Goal: Task Accomplishment & Management: Complete application form

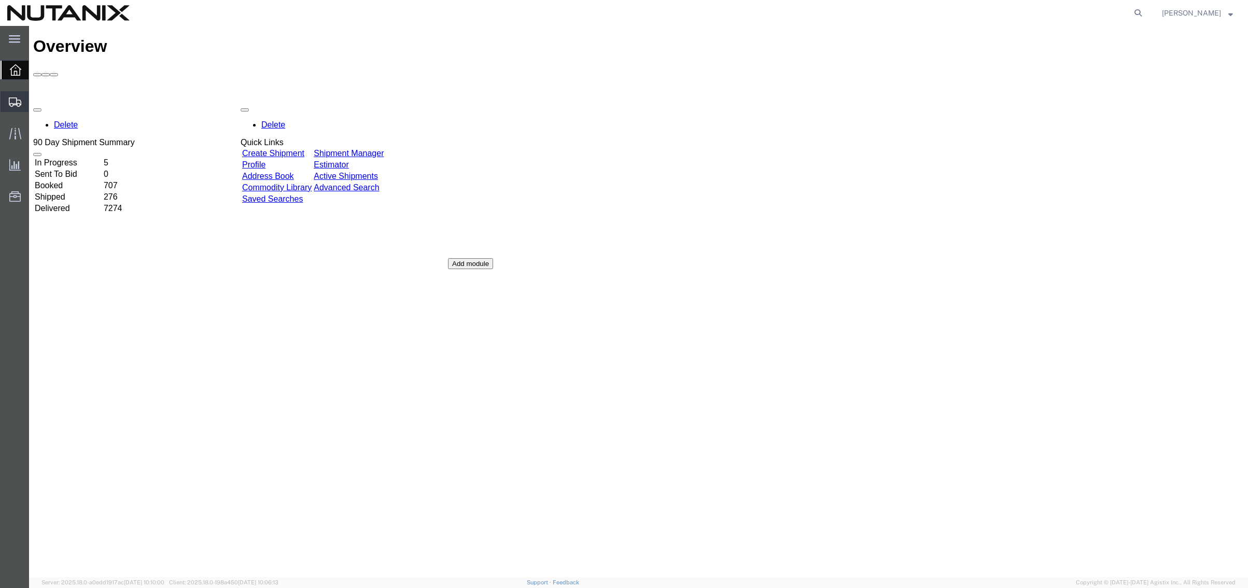
click at [0, 0] on span "Create from Template" at bounding box center [0, 0] width 0 height 0
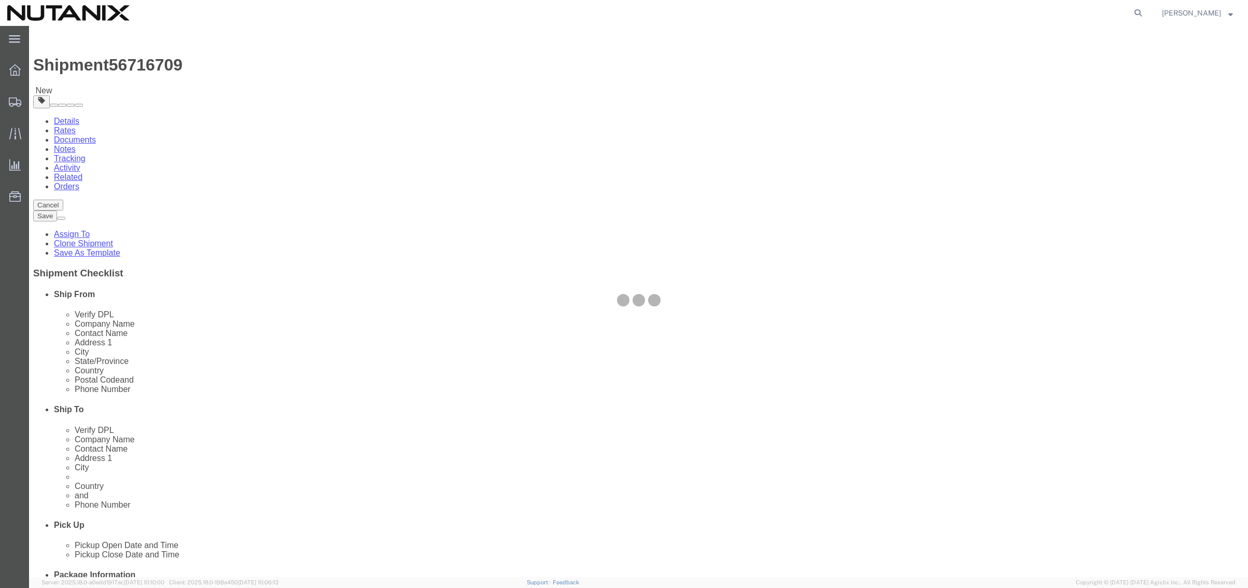
select select "36123"
select select
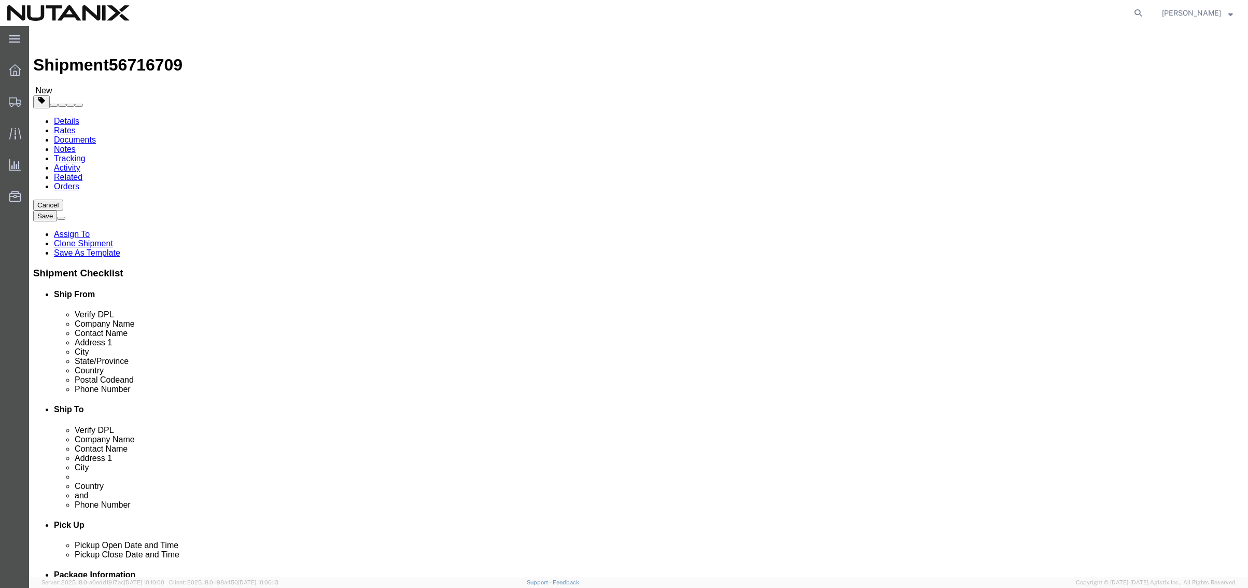
drag, startPoint x: 250, startPoint y: 209, endPoint x: 156, endPoint y: 215, distance: 94.6
click div "Contact Name [PERSON_NAME]"
type input "[PERSON_NAME]"
drag, startPoint x: 239, startPoint y: 370, endPoint x: 152, endPoint y: 358, distance: 87.5
click div "Location [GEOGRAPHIC_DATA] - Master My Profile Location [GEOGRAPHIC_DATA] - [GE…"
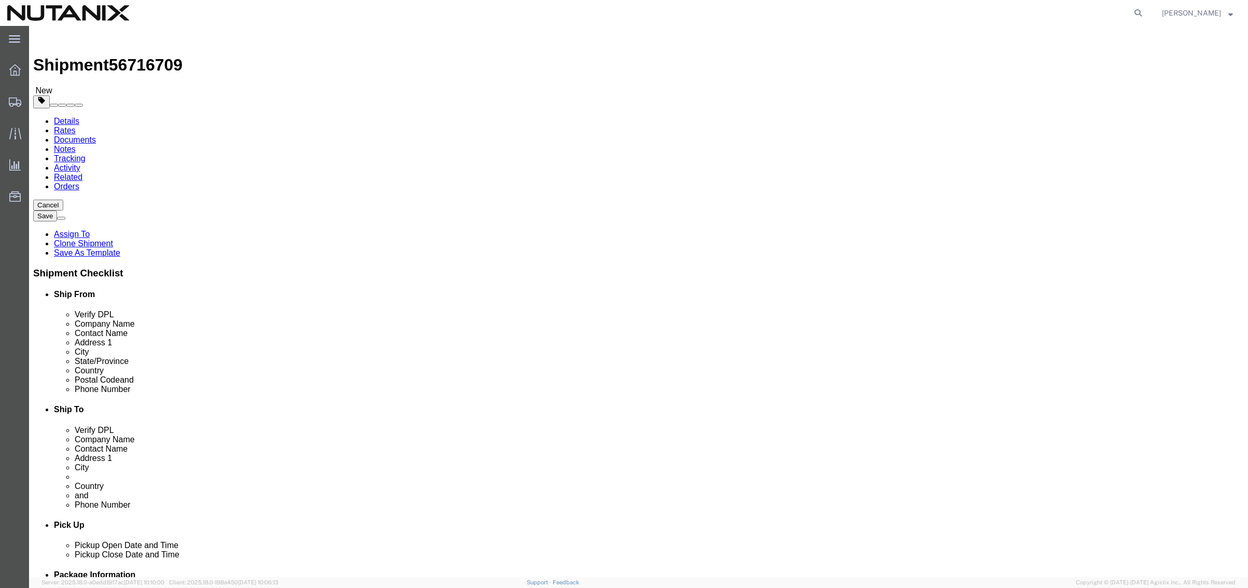
drag, startPoint x: 254, startPoint y: 413, endPoint x: 127, endPoint y: 408, distance: 127.1
click div "Email @[DOMAIN_NAME]"
paste input "[PERSON_NAME].[PERSON_NAME]"
type input "[PERSON_NAME][EMAIL_ADDRESS][PERSON_NAME][DOMAIN_NAME]"
drag, startPoint x: 838, startPoint y: 199, endPoint x: 636, endPoint y: 195, distance: 202.3
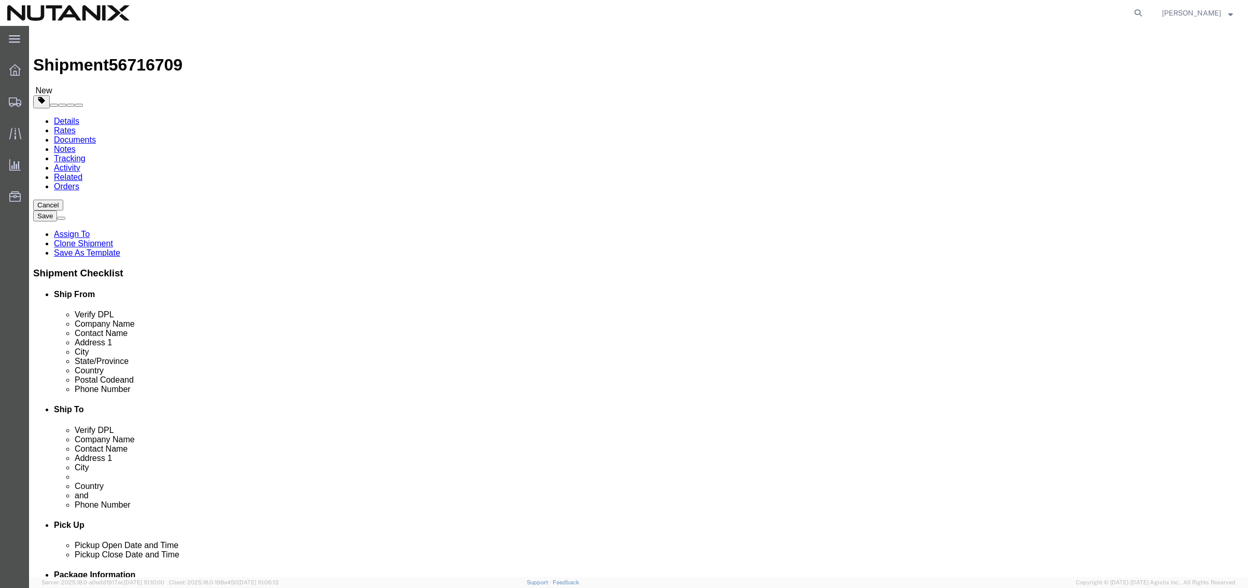
click div "Company Name Nutanix Technologies India Private Limited"
type input "DLA"
click p "- DLA Piper Spain - ([PERSON_NAME]) [STREET_ADDRESS]"
select select "ES"
type input "28046"
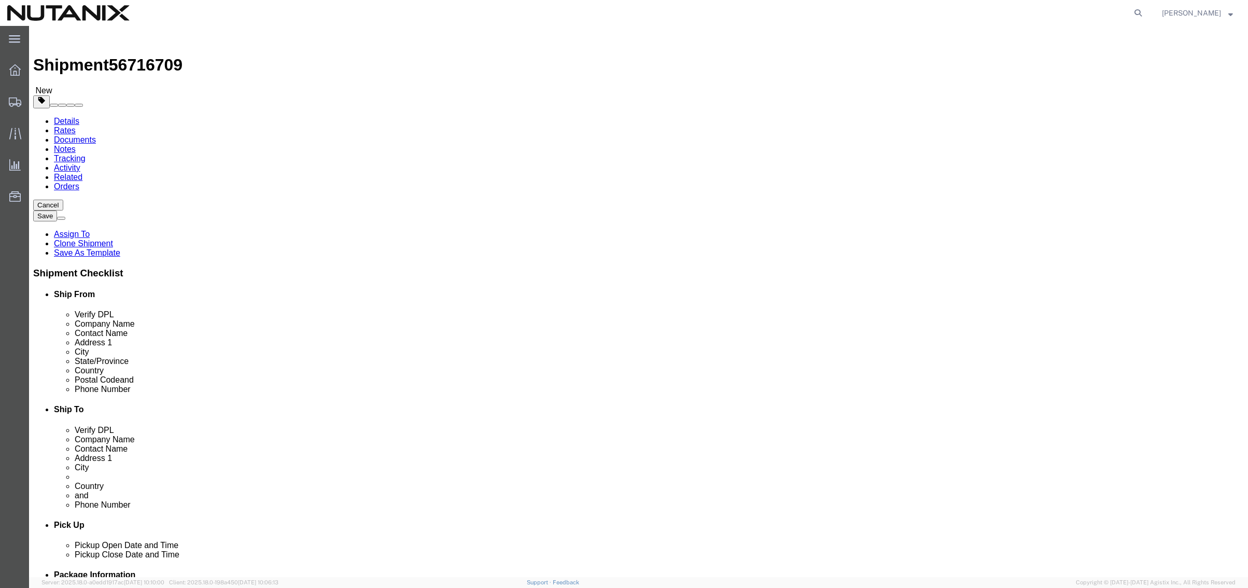
type input "34 91 788 73 22"
type input "[PERSON_NAME][EMAIL_ADDRESS][PERSON_NAME][DOMAIN_NAME]"
checkbox input "true"
type input "DLA Piper Spain"
click div "Ship To Location Location My Profile Location [GEOGRAPHIC_DATA] - [GEOGRAPHIC_D…"
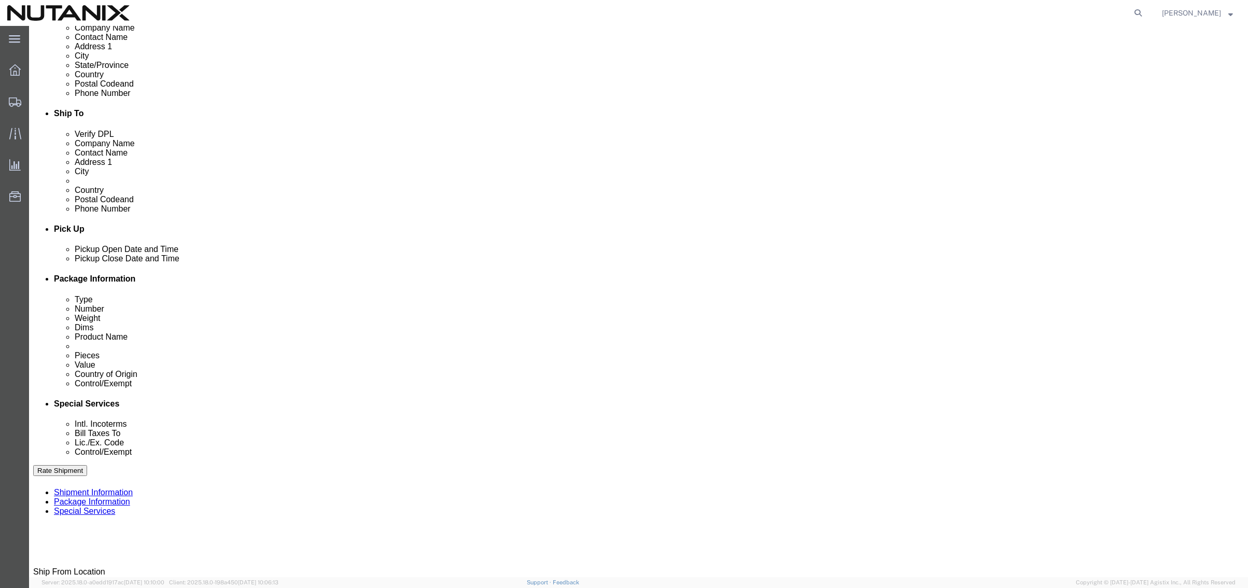
scroll to position [311, 0]
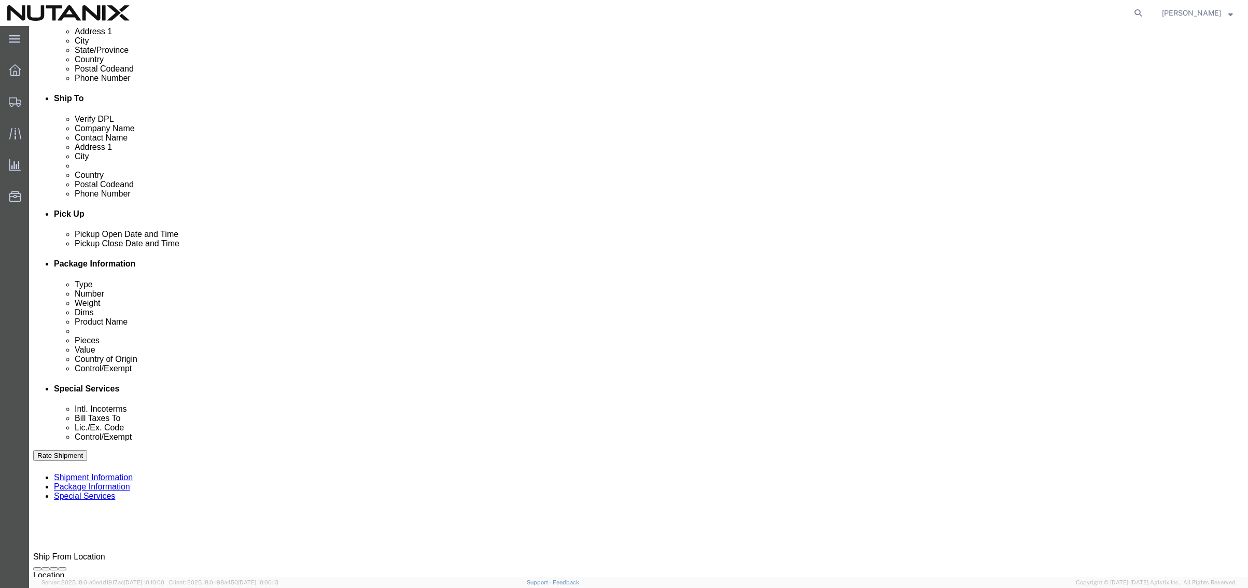
click div "[DATE] 10:18 AM"
type input "4:18 pm"
type input "4:18 PM"
click button "Apply"
drag, startPoint x: 625, startPoint y: 328, endPoint x: 433, endPoint y: 304, distance: 192.7
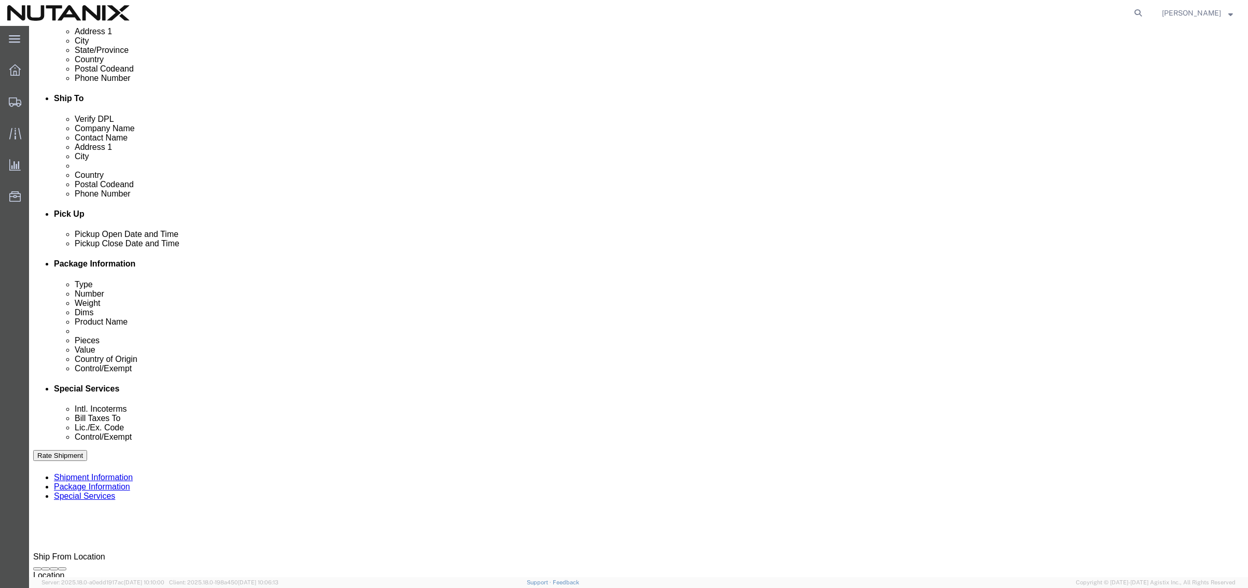
click div "References Add reference Select Account Type Activity ID Airline Appointment Nu…"
type input "NTNX [GEOGRAPHIC_DATA] HR POA"
click button "Continue"
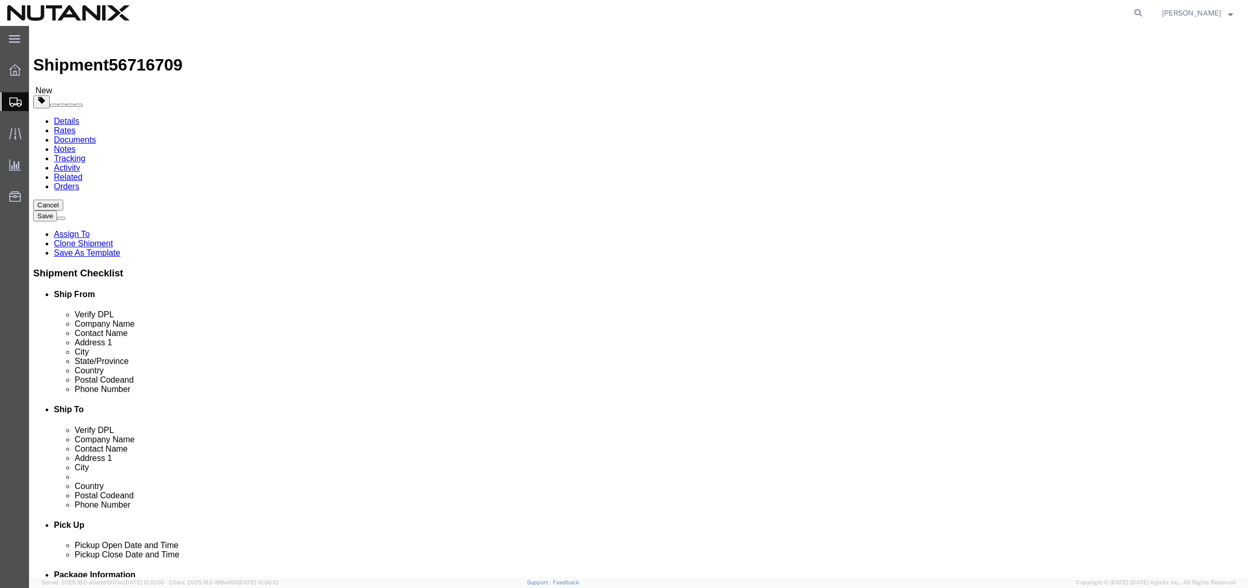
click button "Continue"
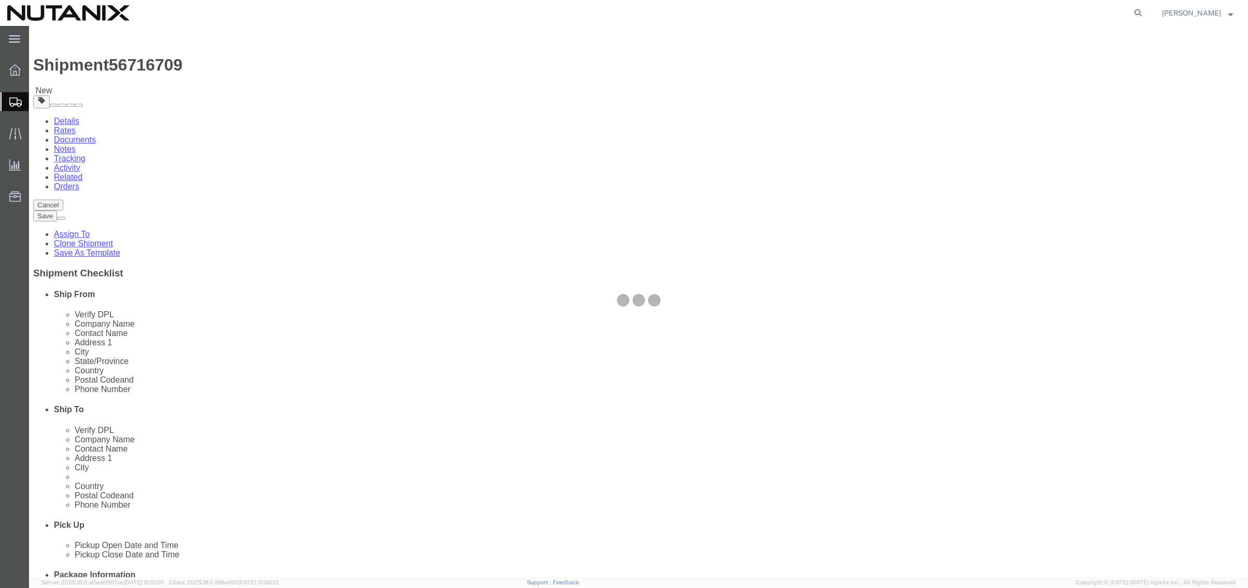
select select
select select "COSTCENTER"
select select "48694"
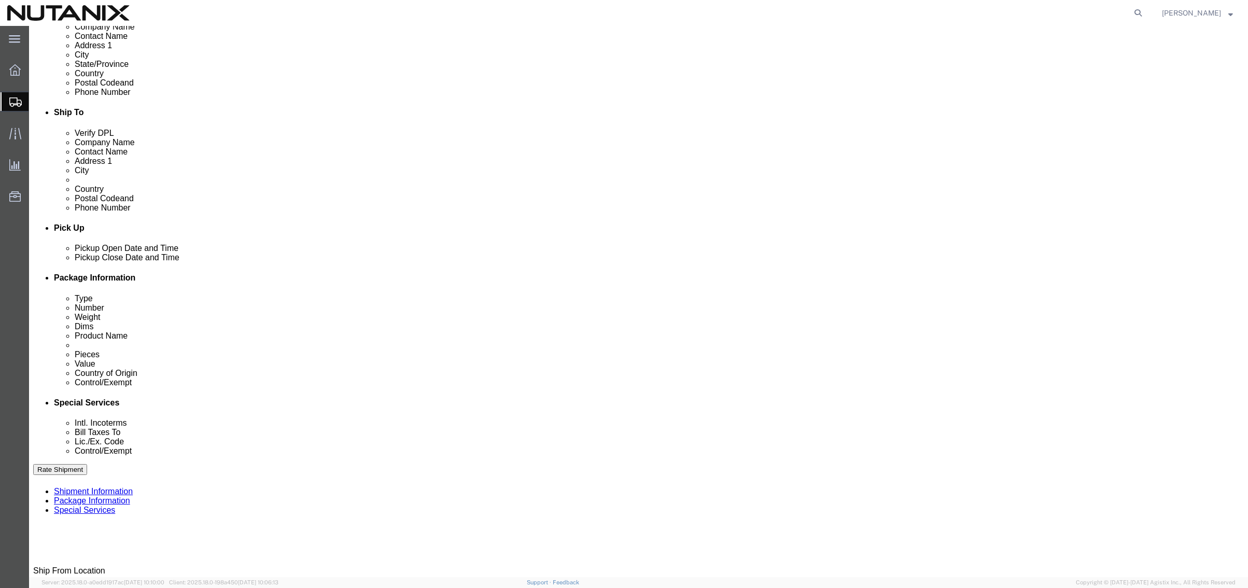
scroll to position [311, 0]
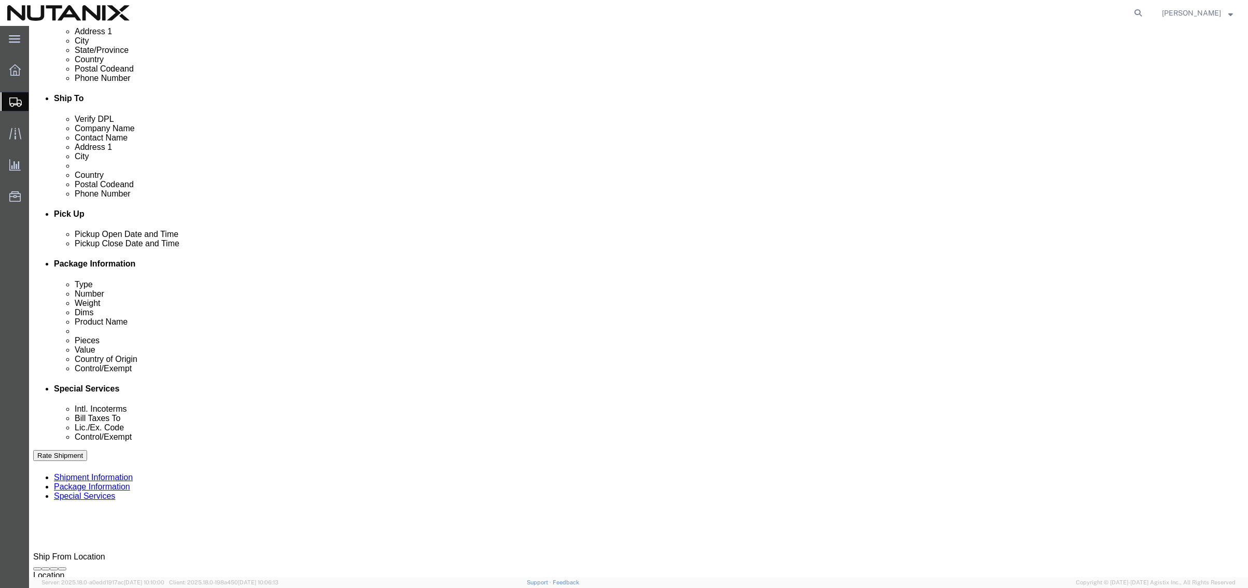
click select "Select Carriage Insurance Paid Carriage Paid To Cost and Freight Cost Insurance…"
select select "DDP"
click select "Select Carriage Insurance Paid Carriage Paid To Cost and Freight Cost Insurance…"
select select "SHIP"
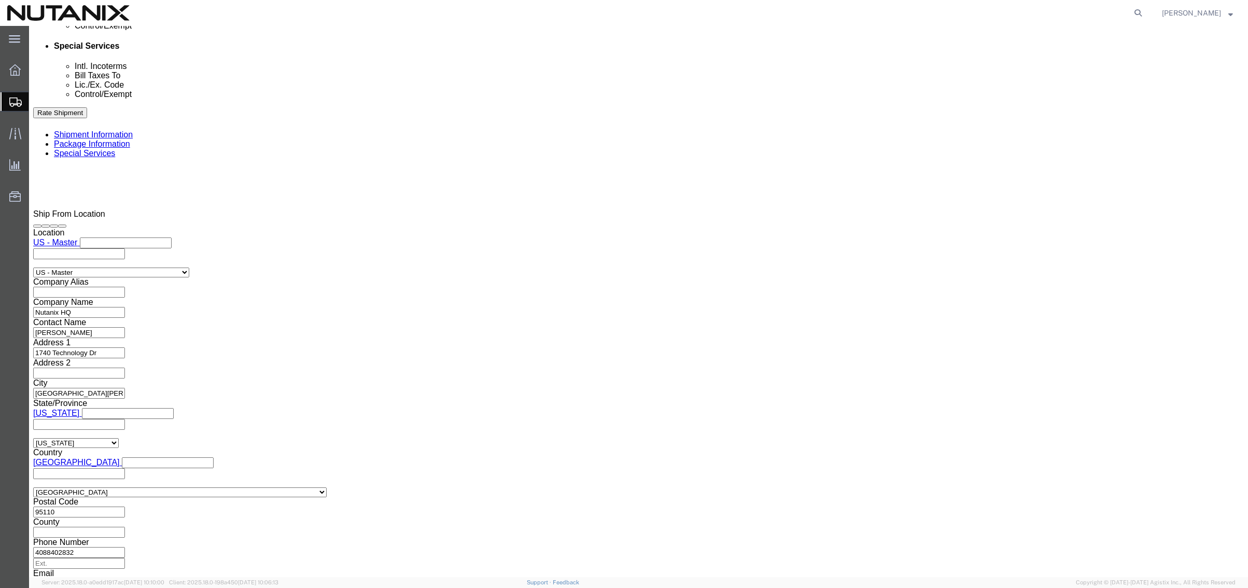
scroll to position [674, 0]
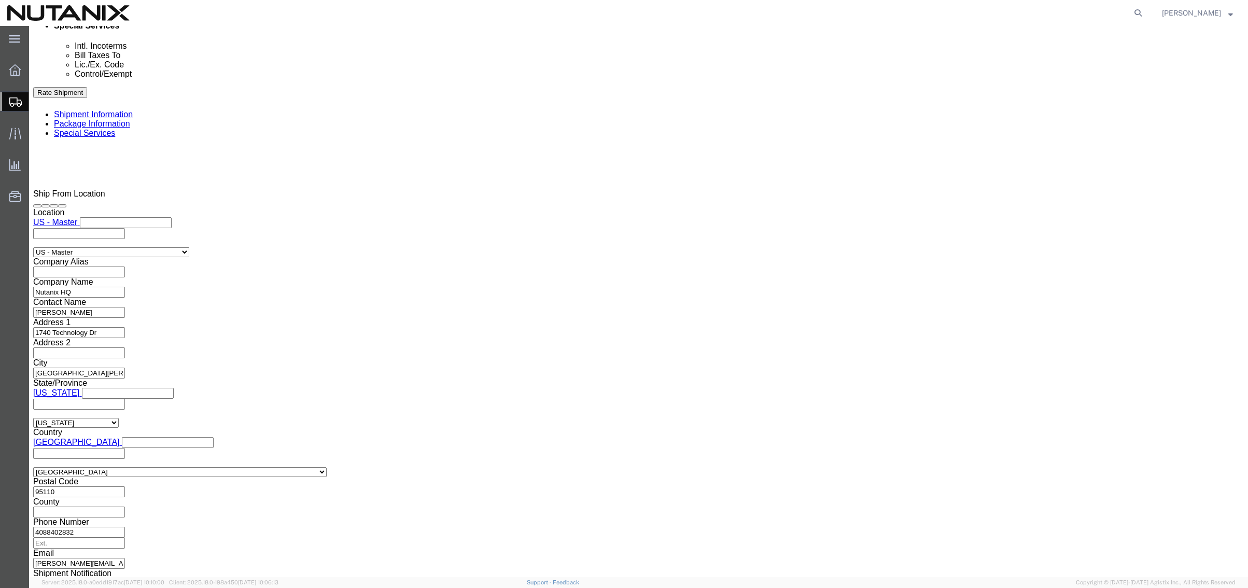
click button "Rate Shipment"
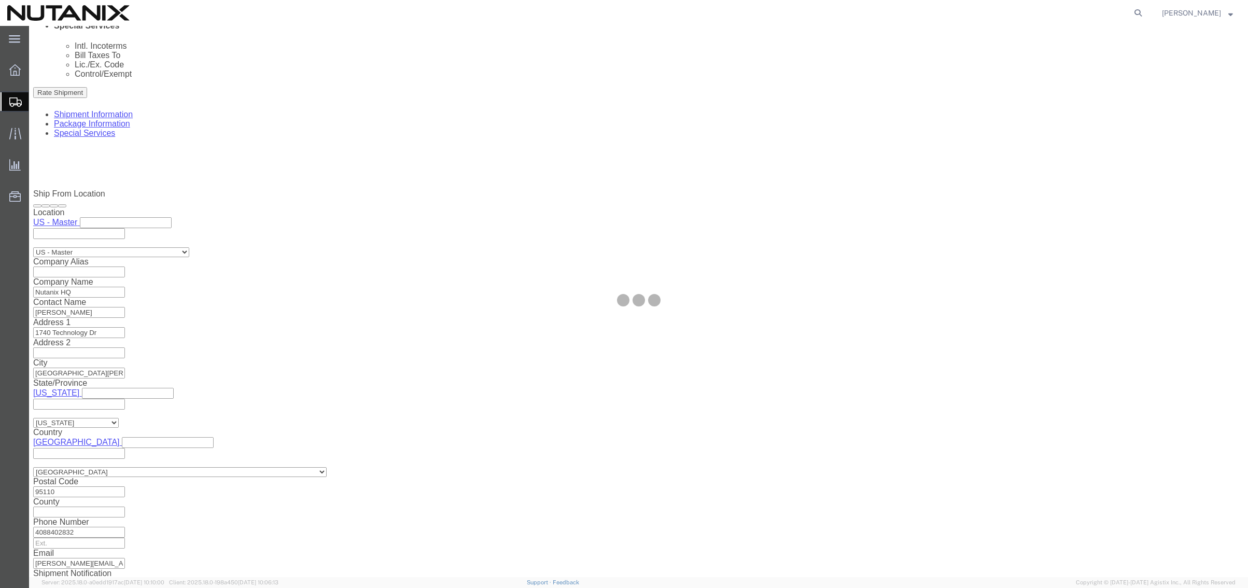
select select "36123"
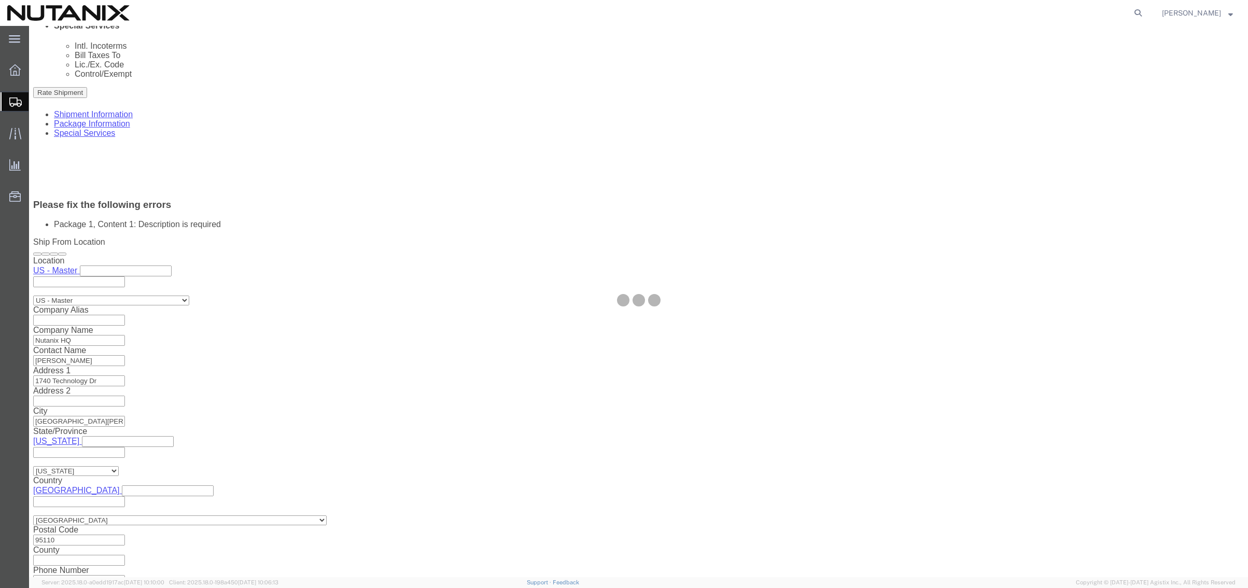
scroll to position [382, 0]
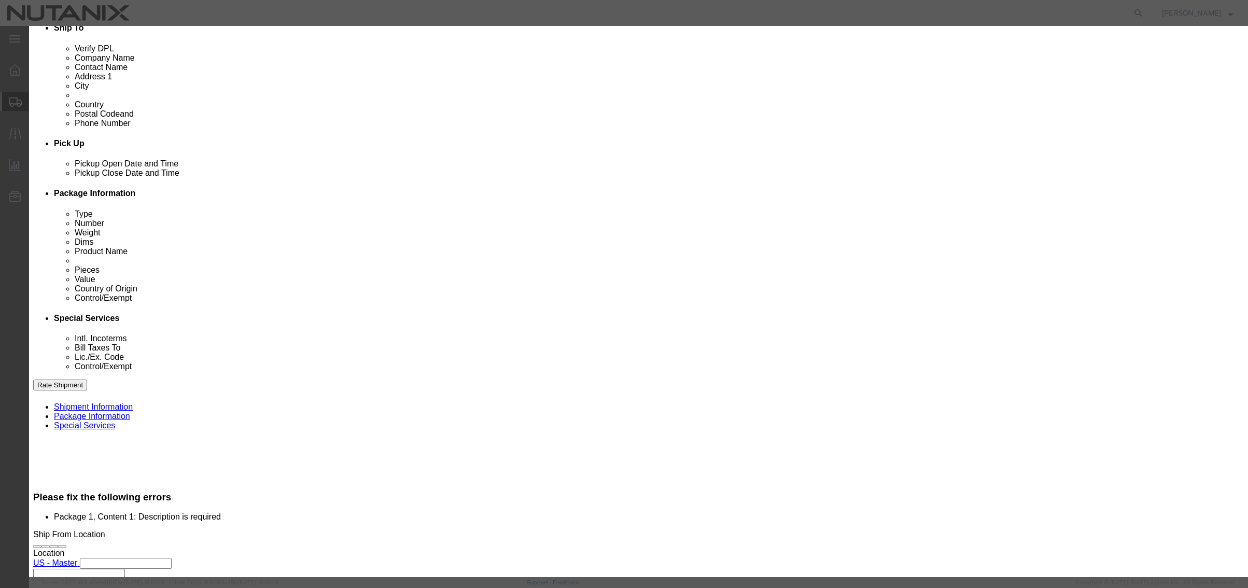
click button "Close"
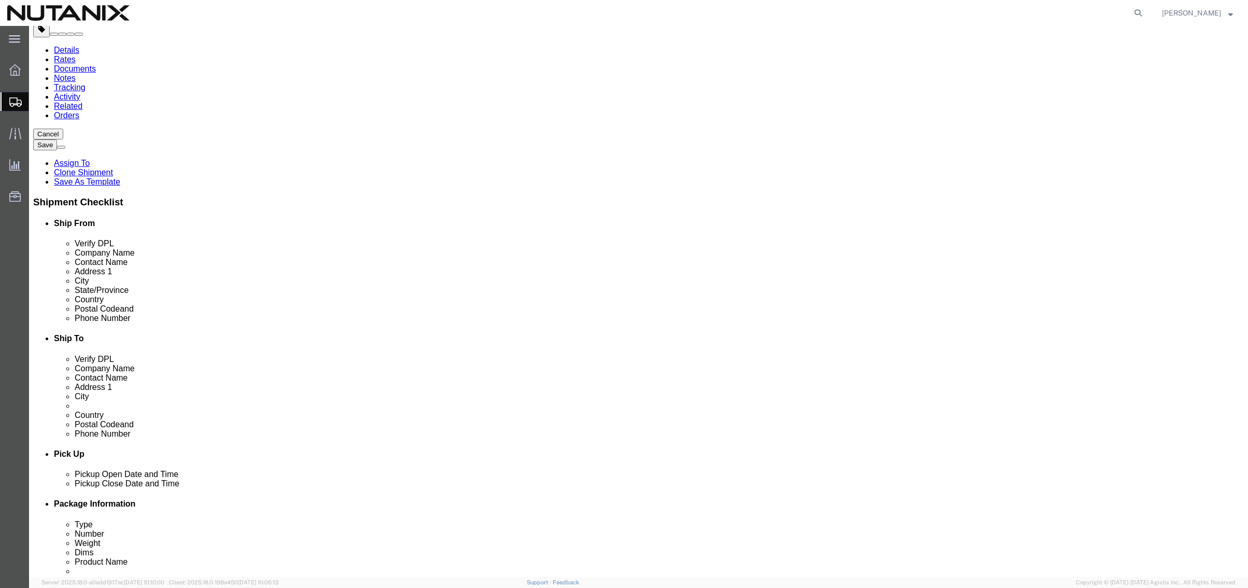
scroll to position [71, 0]
click link "ADDITIONAL INFORMATION"
drag, startPoint x: 707, startPoint y: 424, endPoint x: 717, endPoint y: 429, distance: 11.1
click button "Add"
click select "Select EIN EORI TIN VAT Other"
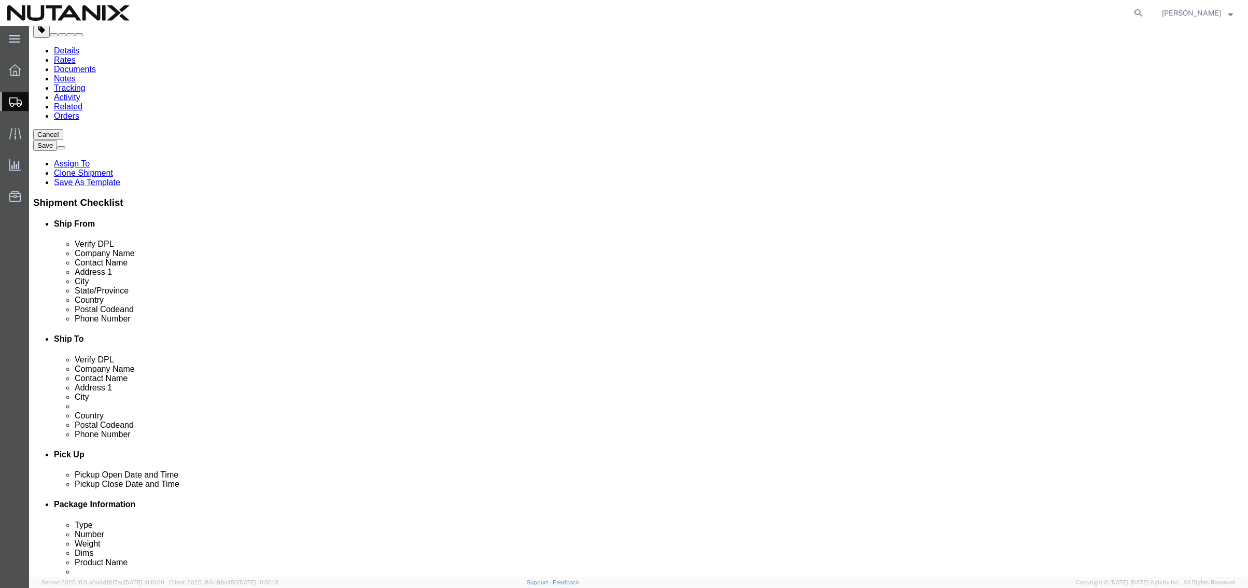
select select "EORI"
click select "Select EIN EORI TIN VAT Other"
click input "text"
paste input "NL853057746"
type input "NL853057746"
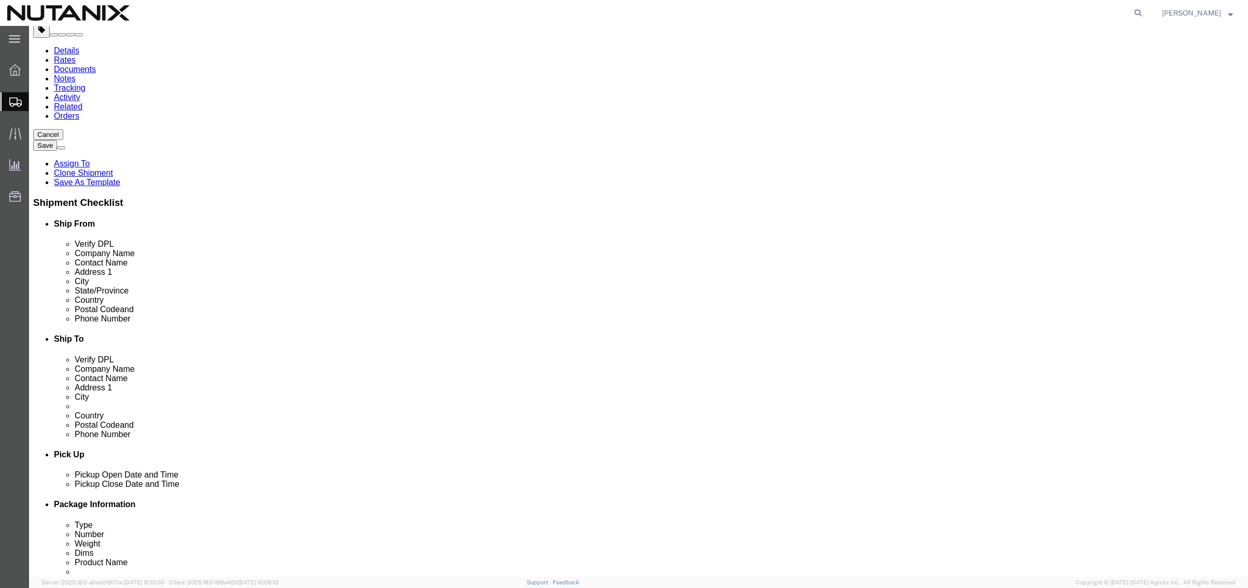
click button "Rate Shipment"
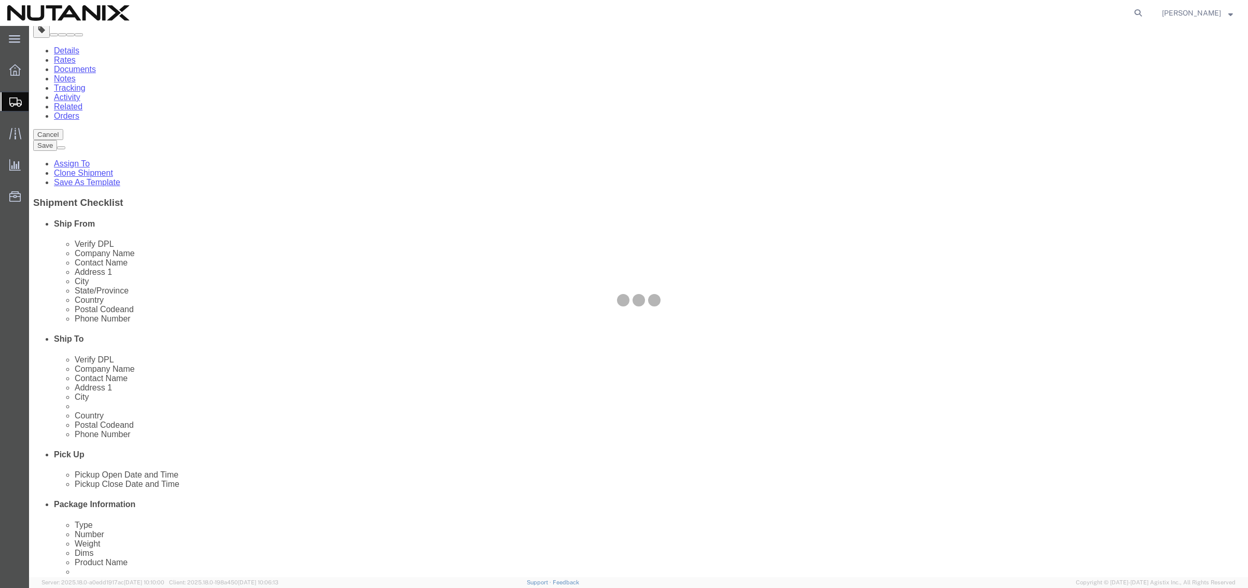
scroll to position [0, 0]
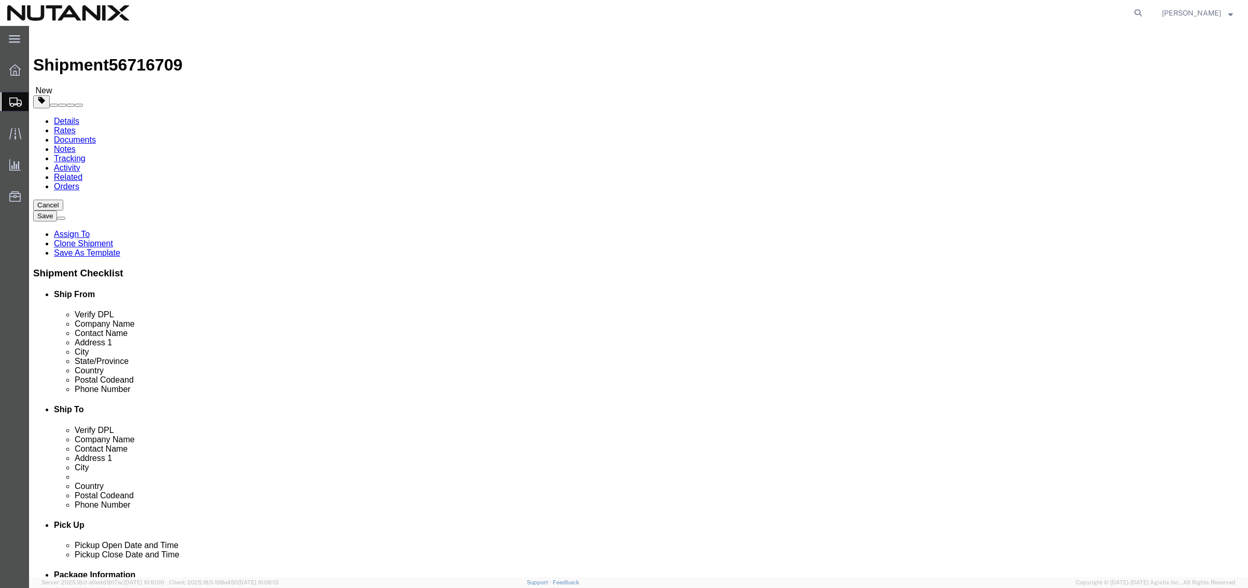
click dd "1.00 Each"
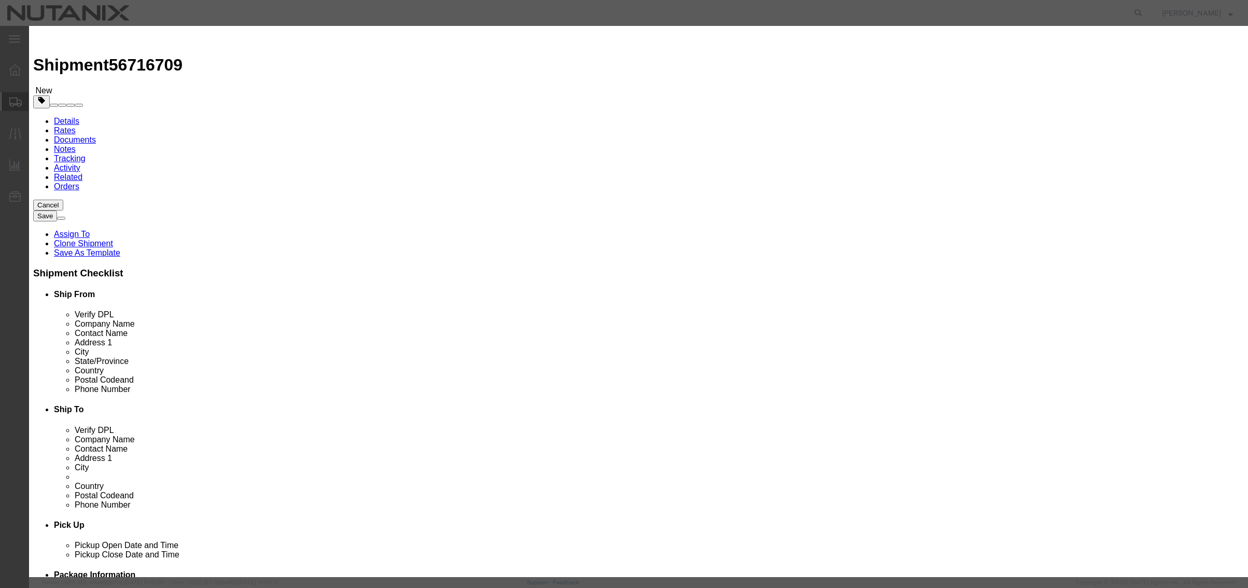
drag, startPoint x: 555, startPoint y: 106, endPoint x: 357, endPoint y: 103, distance: 197.6
click div "Product Name Legal Documents-Employee use only"
click div "Description Commodity Category Select Country Of Origin Select [GEOGRAPHIC_DATA…"
click textarea
paste textarea "Legal Documents-Employee use only"
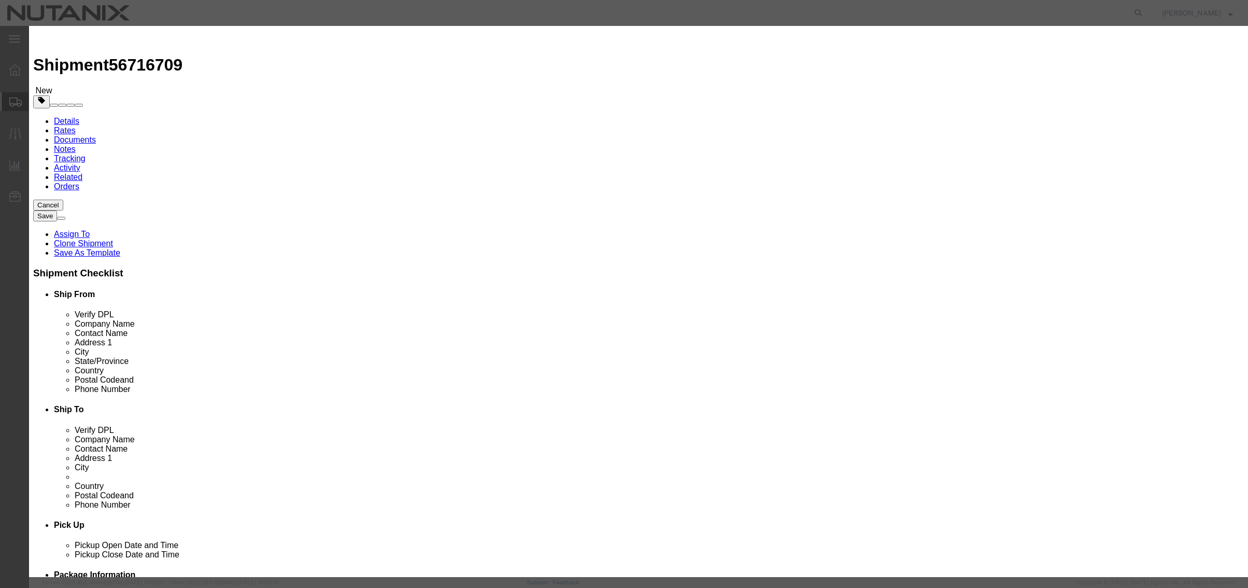
type textarea "Legal Documents-Employee use only"
click button "Save & Close"
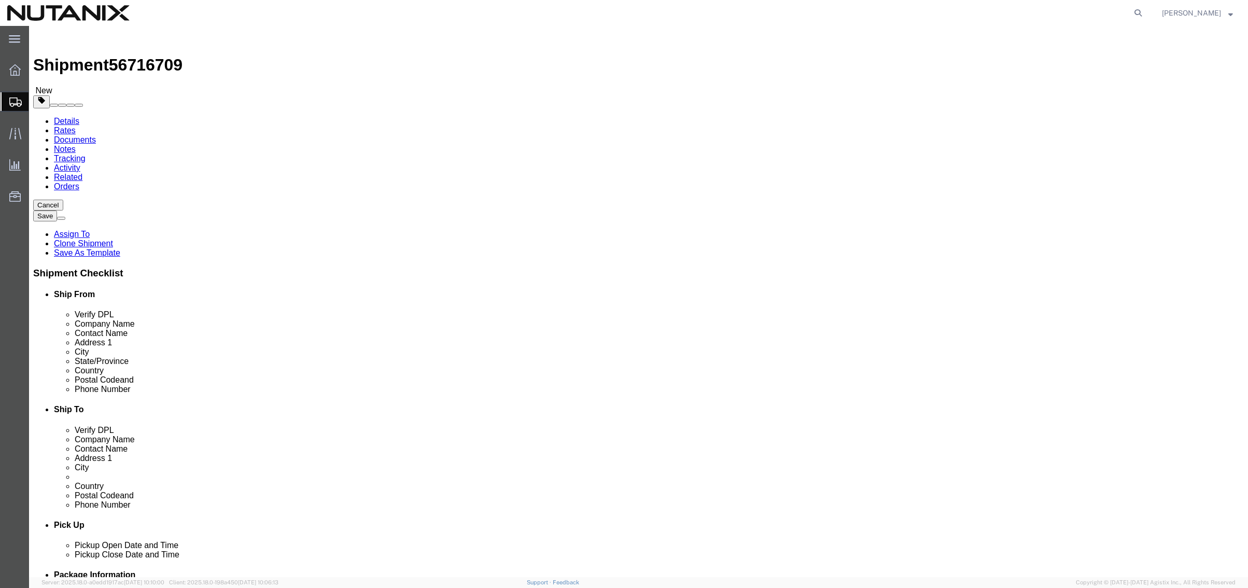
click button "Rate Shipment"
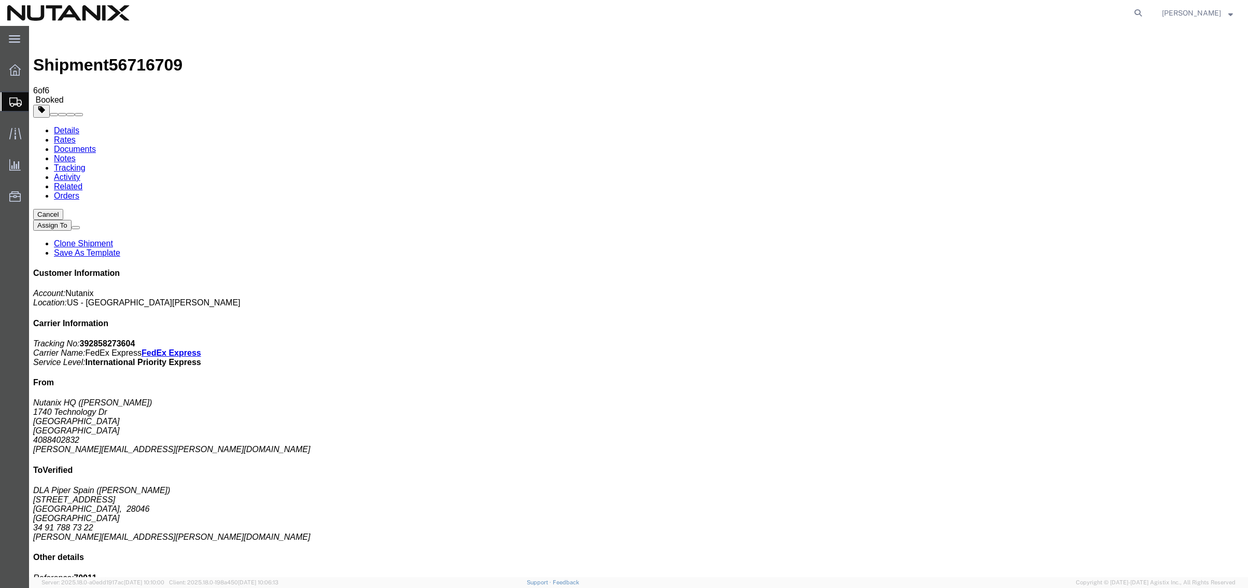
click at [113, 239] on link "Clone Shipment" at bounding box center [83, 243] width 59 height 9
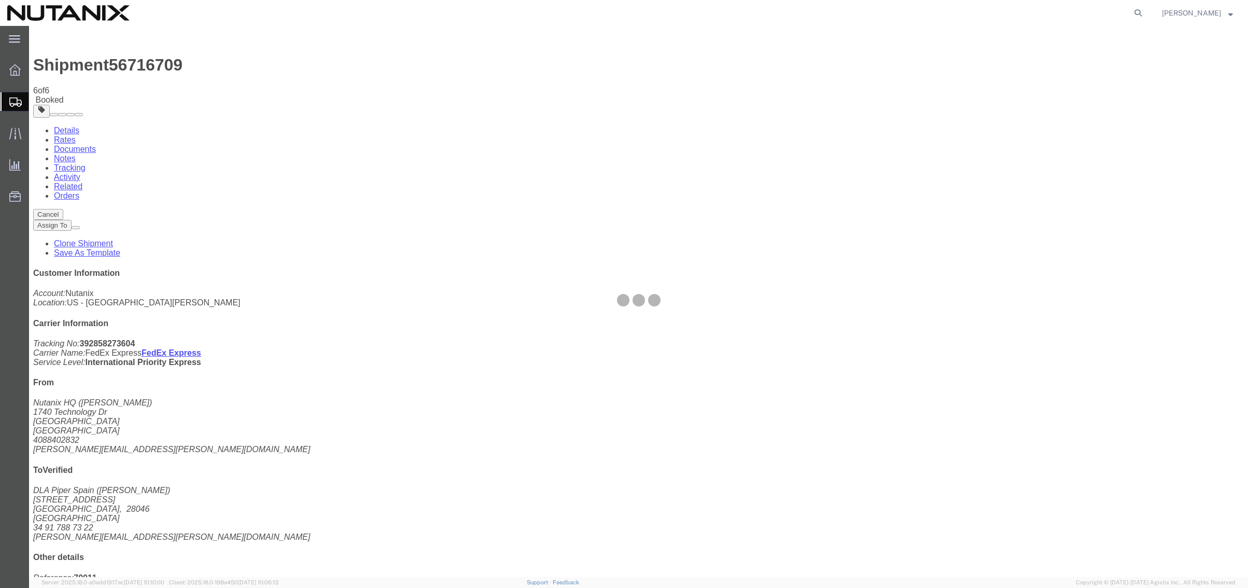
select select "36123"
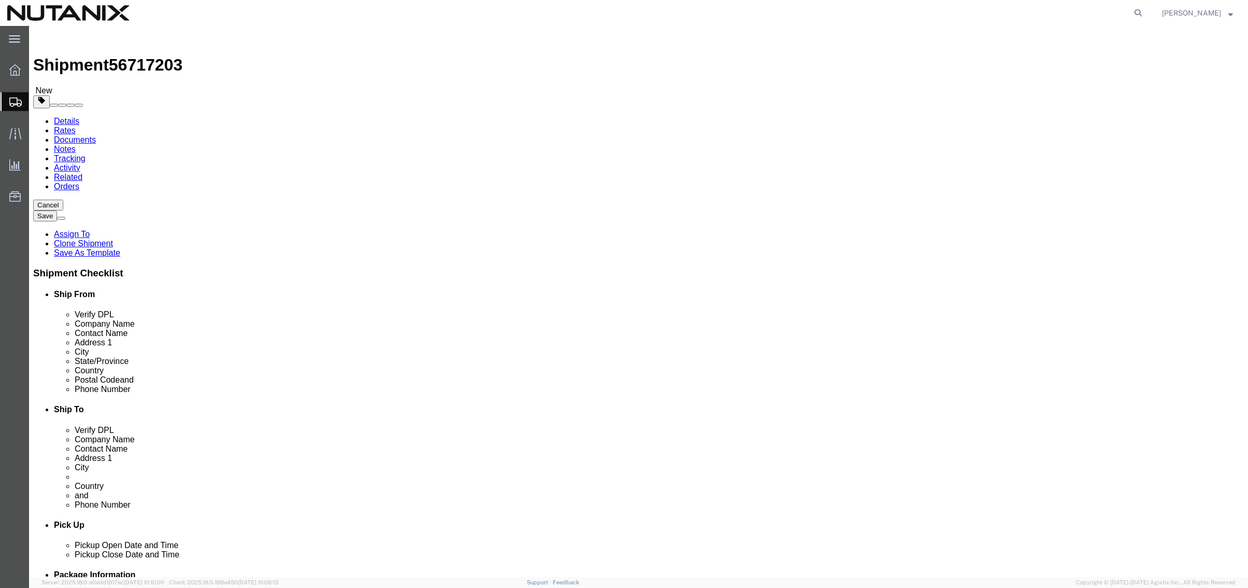
drag, startPoint x: 768, startPoint y: 185, endPoint x: 681, endPoint y: 201, distance: 88.6
click div "Location Select Select My Profile Location [GEOGRAPHIC_DATA] - [GEOGRAPHIC_DATA…"
click input "DLA Piper Spain"
type input "D"
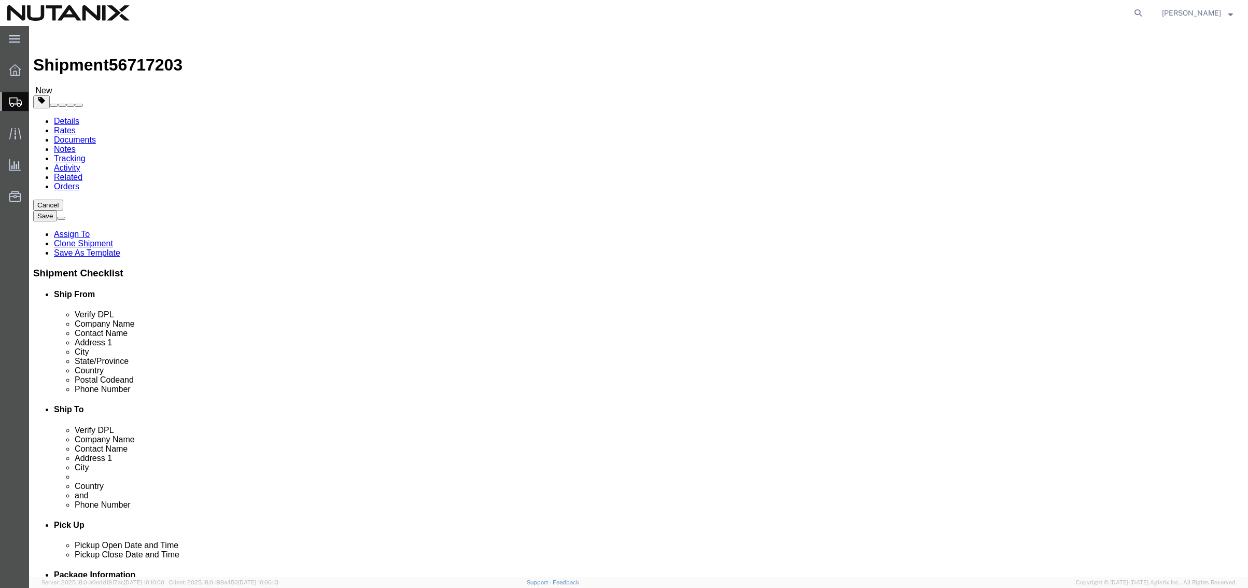
type input "[PERSON_NAME] [PERSON_NAME] Ltd"
type input "[PERSON_NAME]"
type input "[STREET_ADDRESS]"
type input "PO Box 2201"
type input "[GEOGRAPHIC_DATA]"
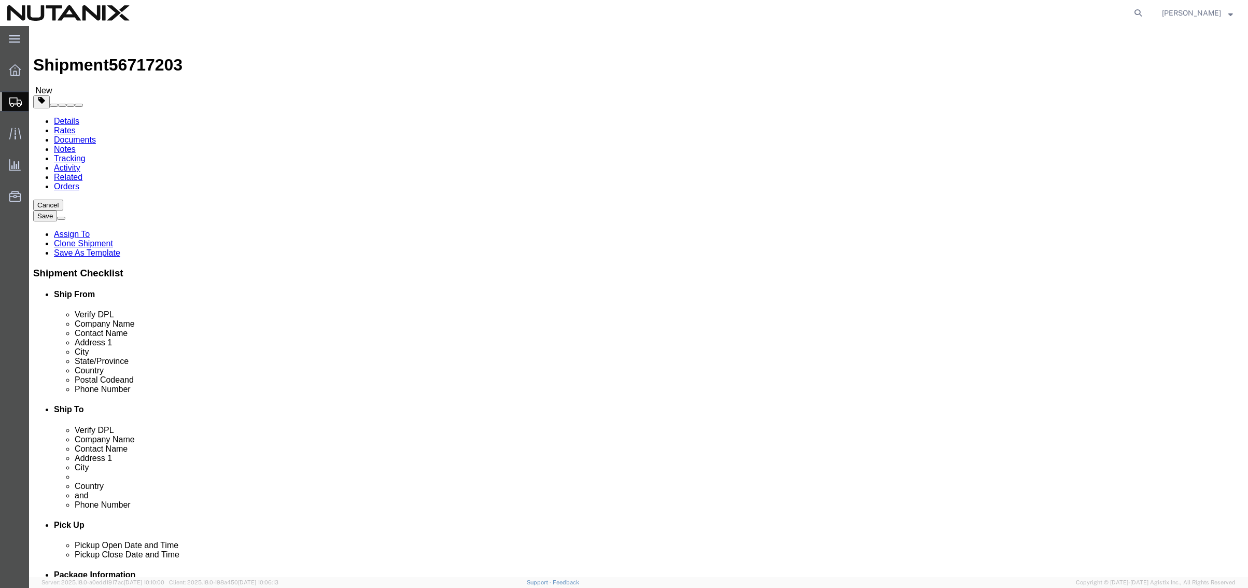
type input "s"
type input "swit"
type input "8021"
click input "[PERSON_NAME][EMAIL_ADDRESS][PERSON_NAME][DOMAIN_NAME]"
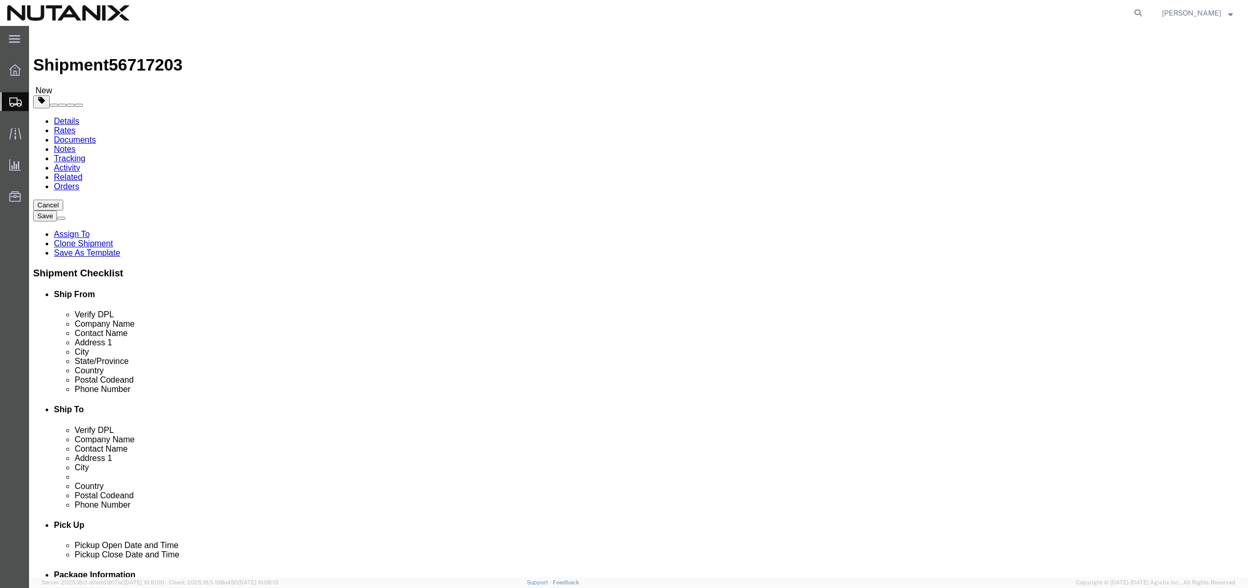
drag, startPoint x: 796, startPoint y: 356, endPoint x: 655, endPoint y: 349, distance: 141.7
click div "Phone Number [PHONE_NUMBER]"
type input "41442155203"
drag, startPoint x: 809, startPoint y: 372, endPoint x: 653, endPoint y: 371, distance: 156.1
click div "Email [PERSON_NAME][EMAIL_ADDRESS][PERSON_NAME][DOMAIN_NAME]"
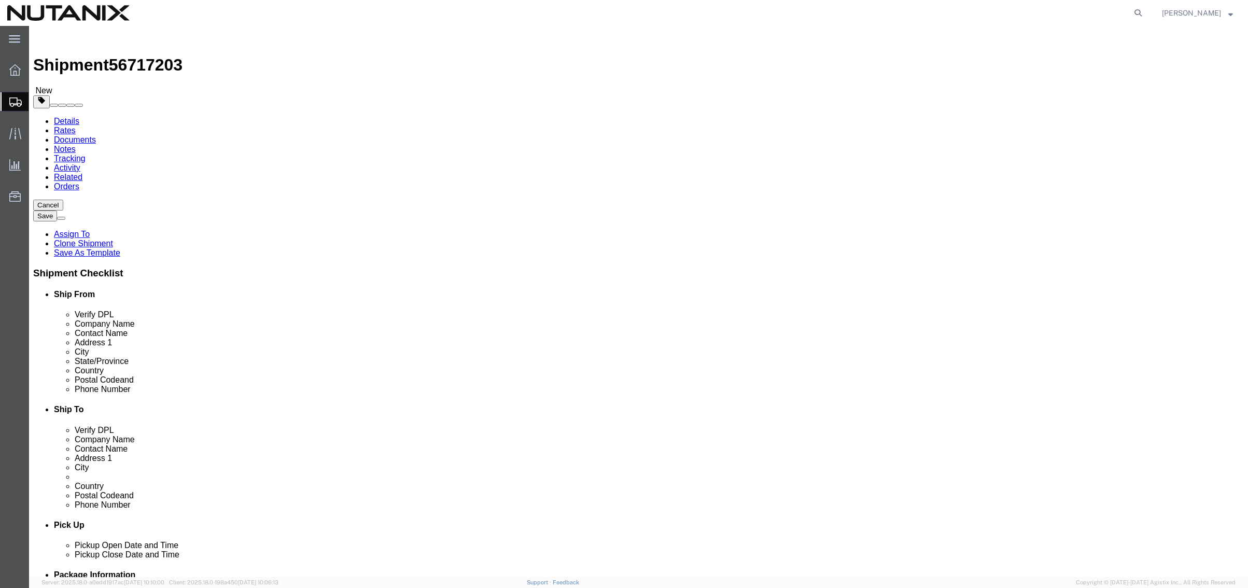
checkbox input "false"
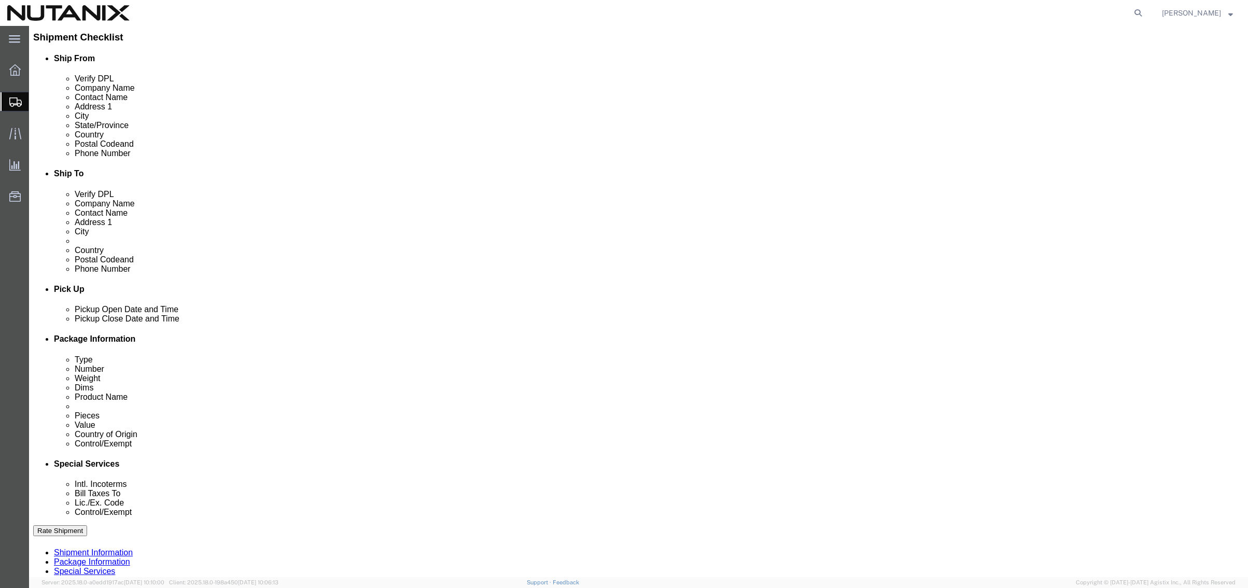
scroll to position [259, 0]
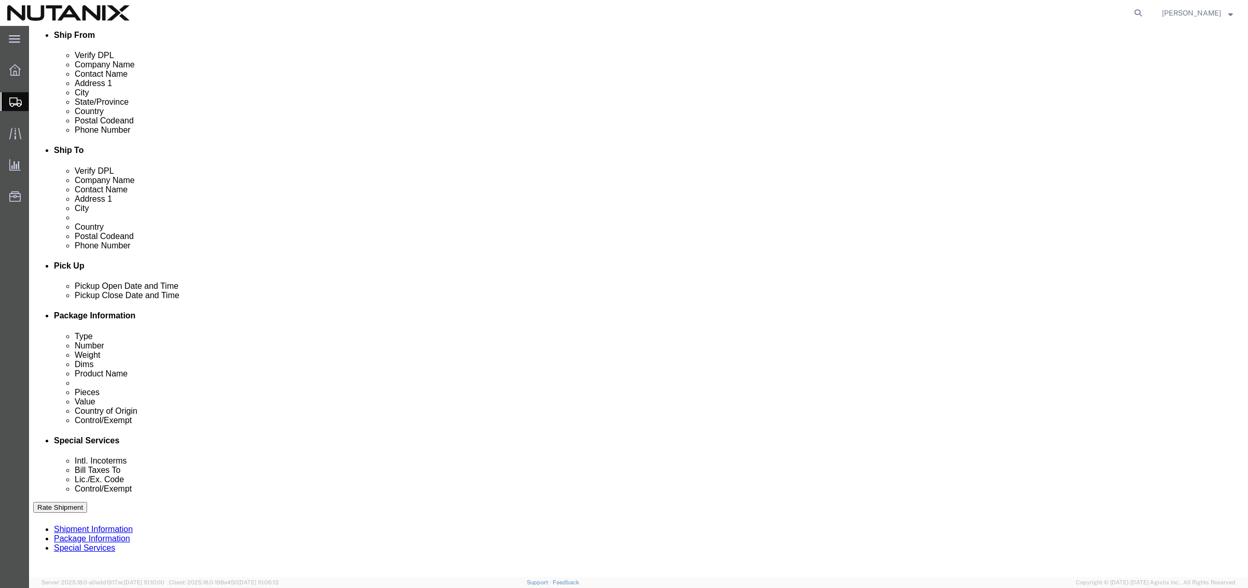
drag, startPoint x: 596, startPoint y: 379, endPoint x: 487, endPoint y: 382, distance: 108.4
click div "Select Account Type Activity ID Airline Appointment Number ASN Batch Request # …"
click input "NTNX [GEOGRAPHIC_DATA] HR POA"
drag, startPoint x: 611, startPoint y: 375, endPoint x: 534, endPoint y: 379, distance: 77.3
click input "NTNX [GEOGRAPHIC_DATA] HR POA"
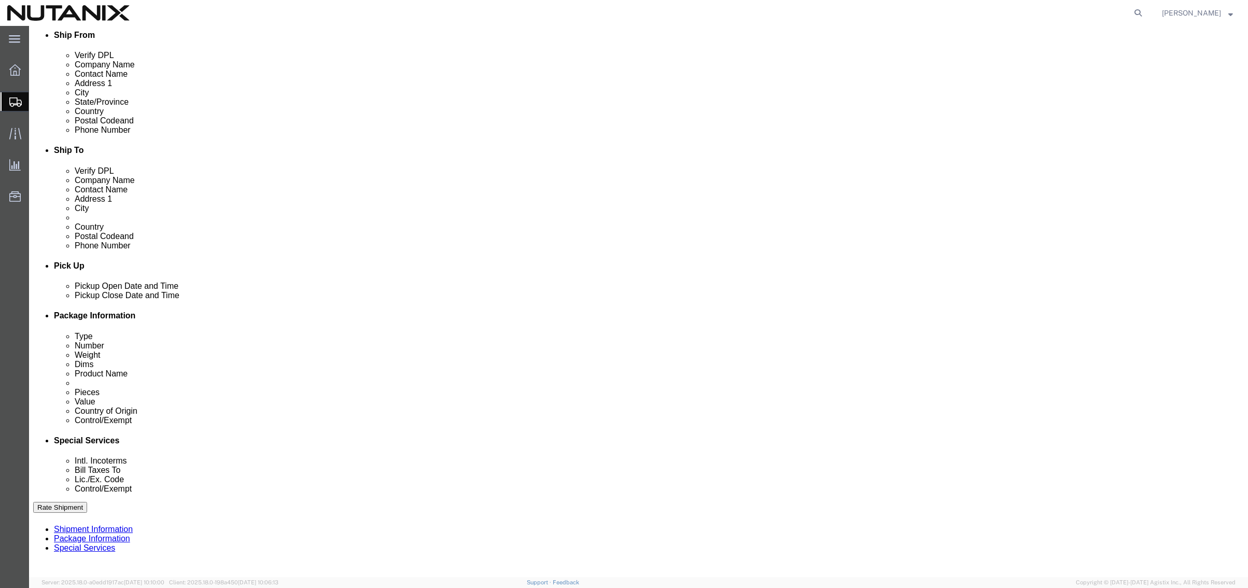
type input "NTNX [GEOGRAPHIC_DATA] POA"
click icon
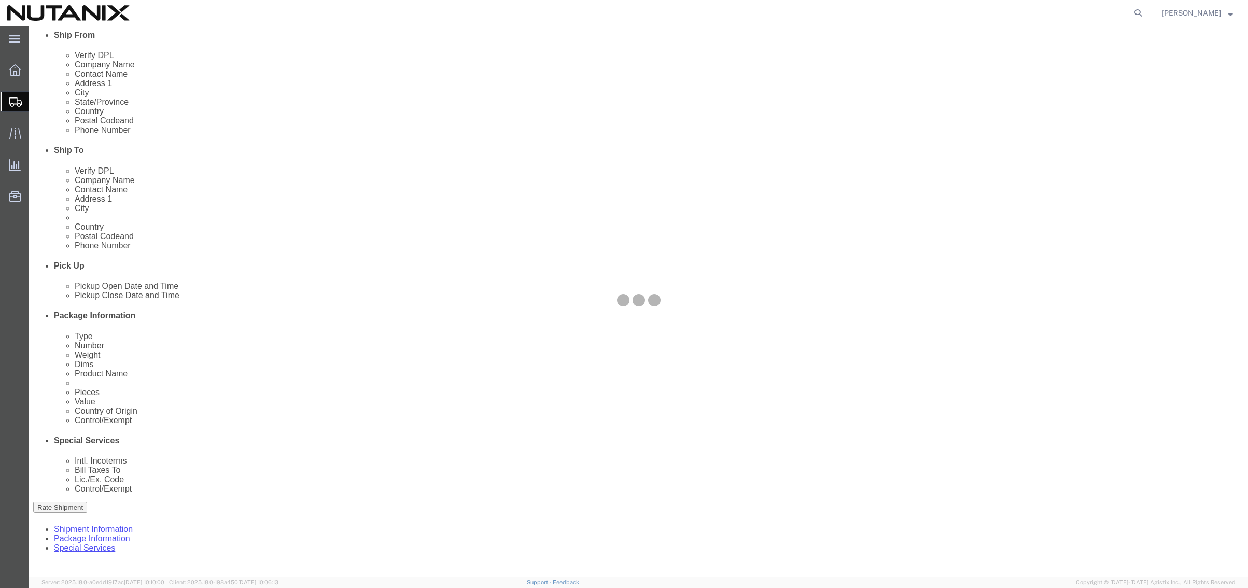
select select
select select "COSTCENTER"
select select "48694"
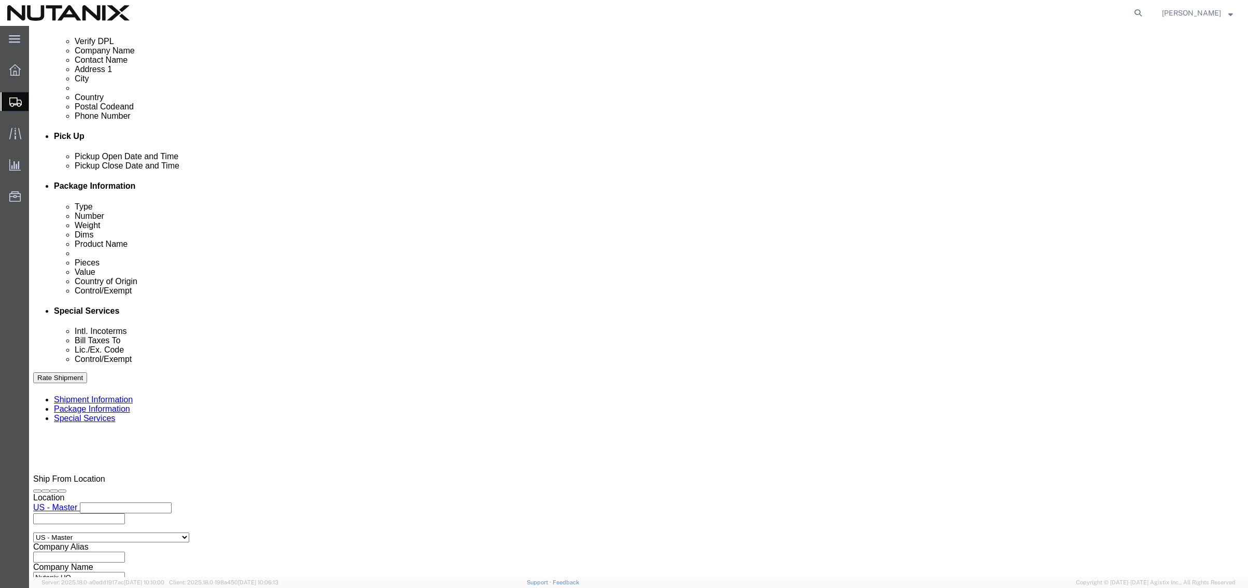
scroll to position [415, 0]
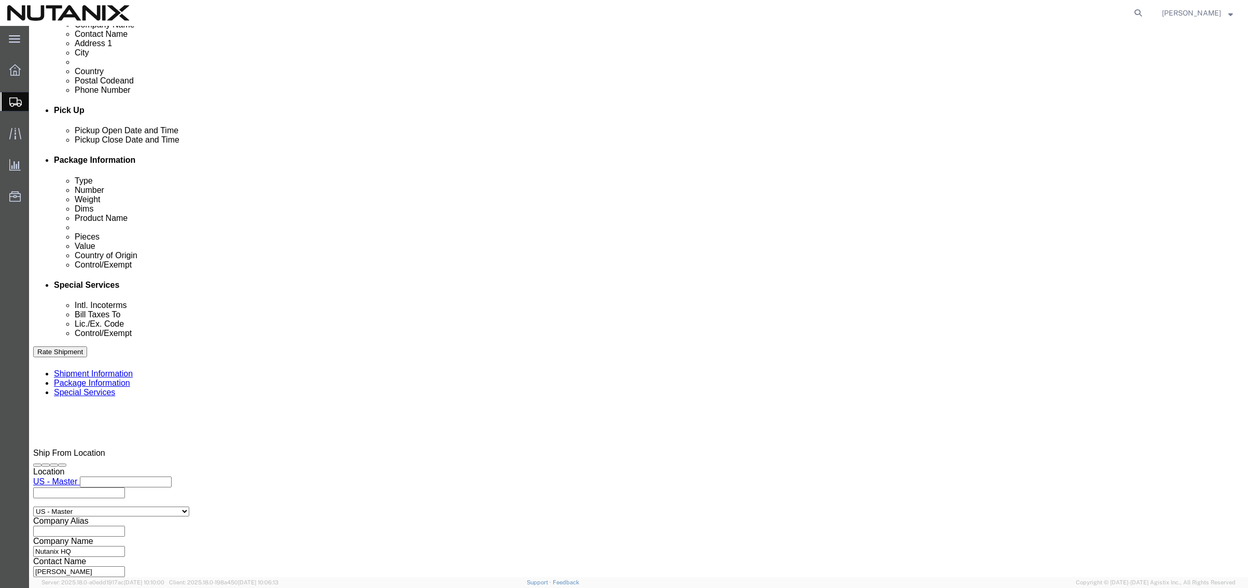
click select "Select Carriage Insurance Paid Carriage Paid To Cost and Freight Cost Insurance…"
select select "DDP"
click select "Select Carriage Insurance Paid Carriage Paid To Cost and Freight Cost Insurance…"
select select "SHIP"
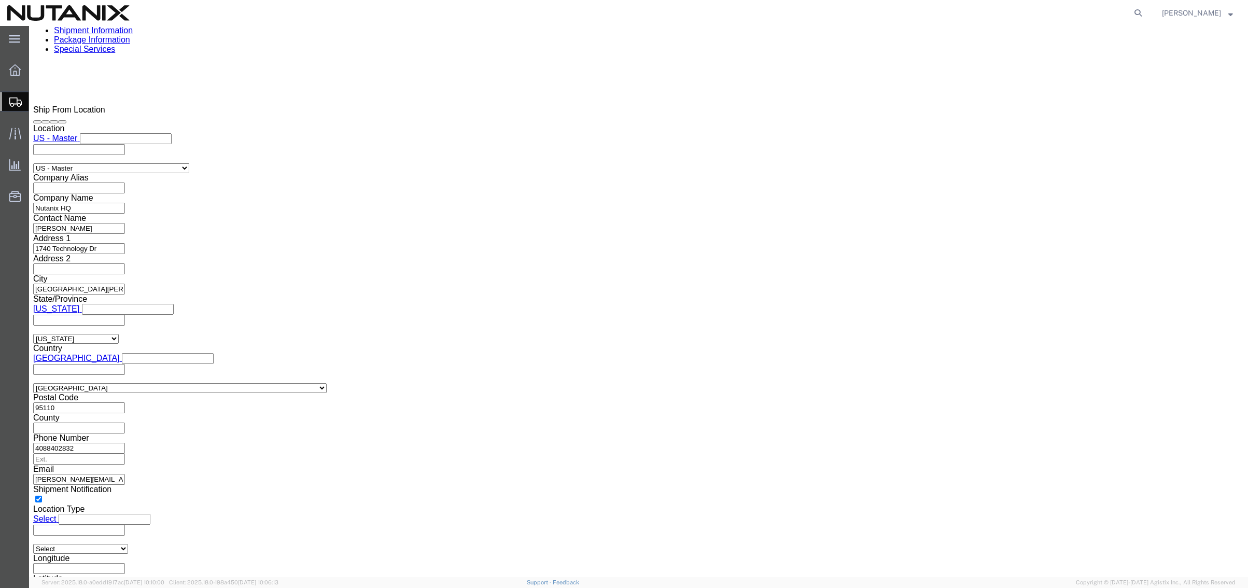
scroll to position [778, 0]
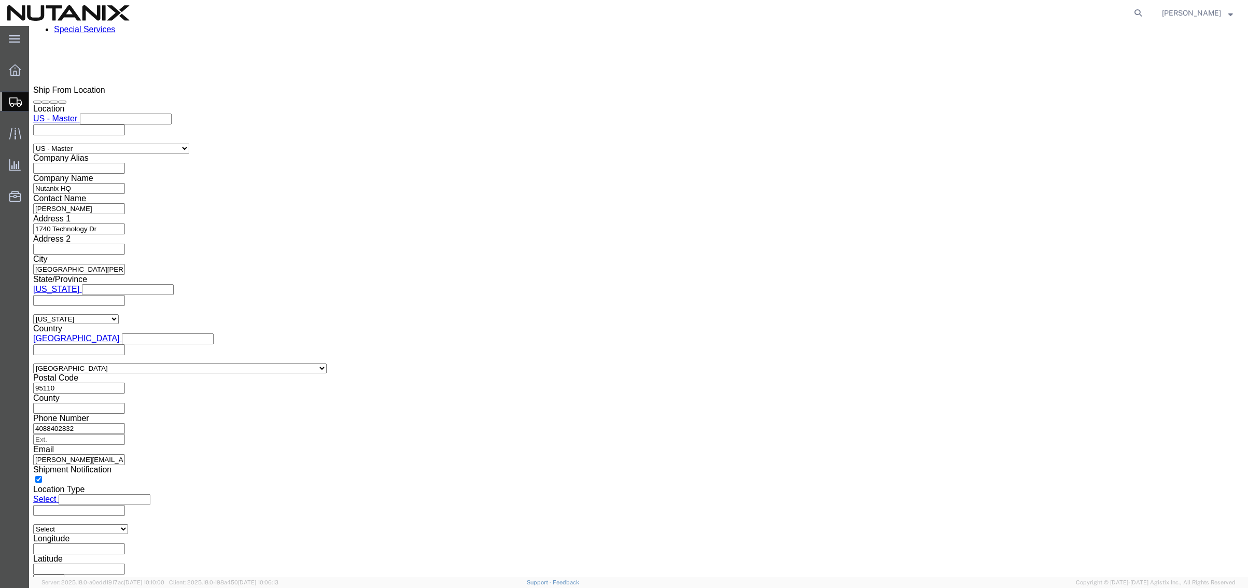
click button "Rate Shipment"
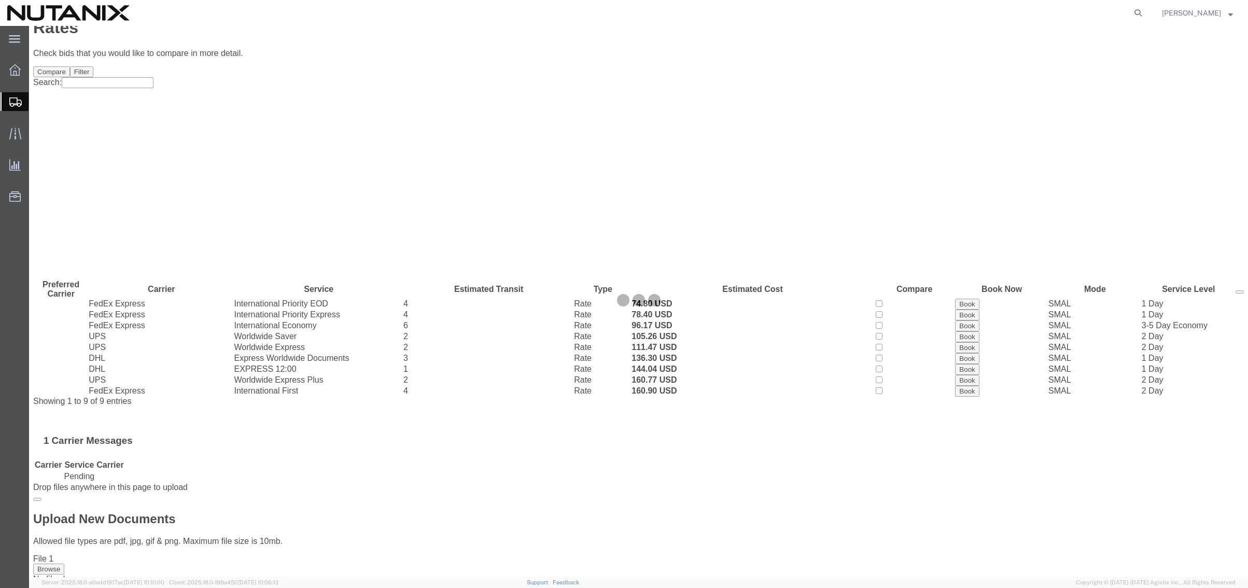
scroll to position [0, 0]
